Goal: Information Seeking & Learning: Understand process/instructions

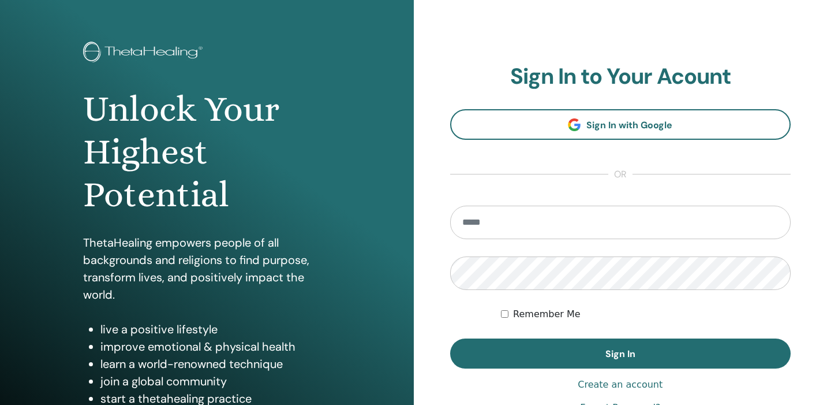
scroll to position [57, 0]
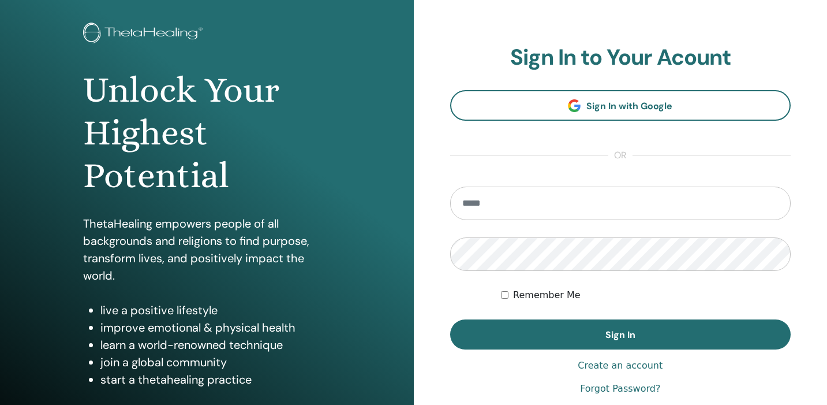
type input "**********"
click at [564, 342] on button "Sign In" at bounding box center [620, 334] width 341 height 30
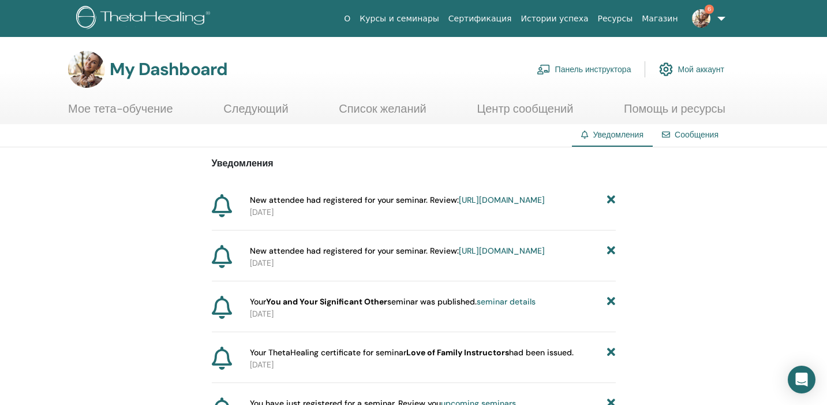
click at [569, 66] on link "Панель инструктора" at bounding box center [584, 69] width 95 height 25
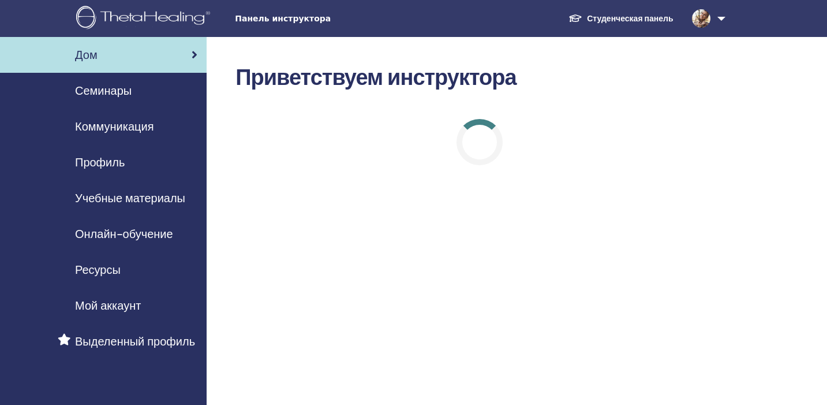
click at [111, 202] on span "Учебные материалы" at bounding box center [130, 197] width 110 height 17
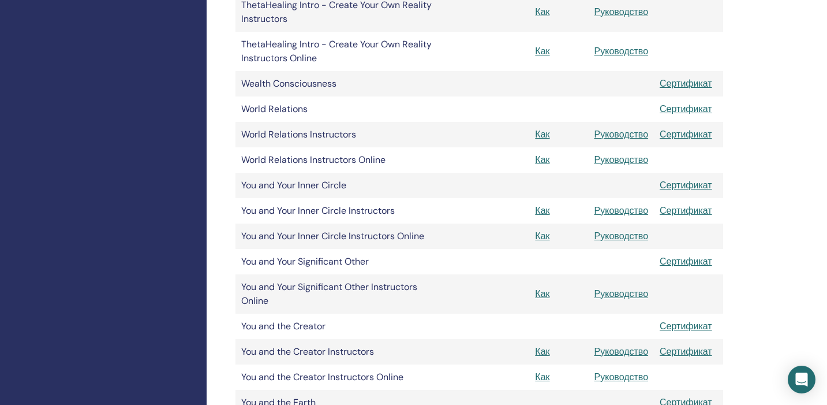
scroll to position [1392, 0]
click at [626, 290] on link "Руководство" at bounding box center [621, 292] width 54 height 12
